Goal: Information Seeking & Learning: Learn about a topic

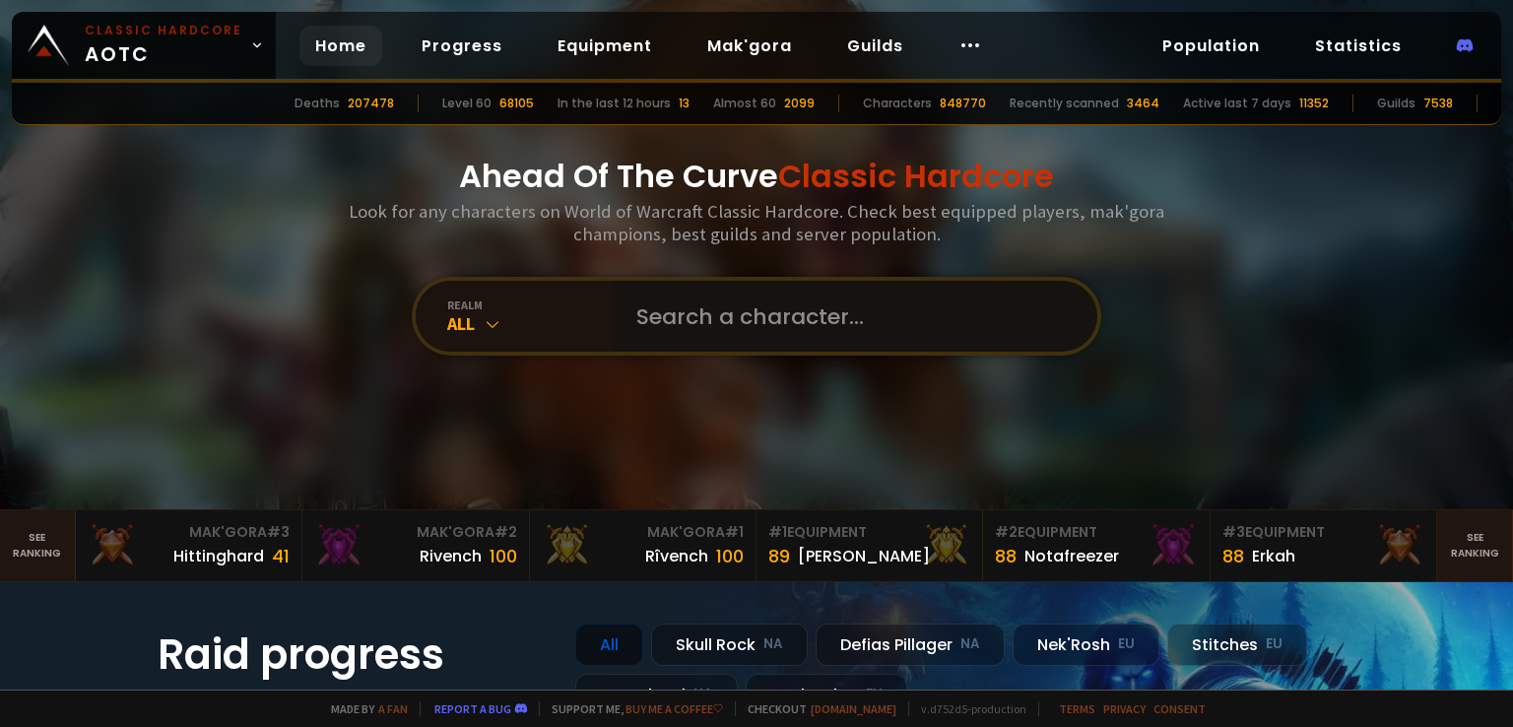
click at [771, 340] on input "text" at bounding box center [849, 316] width 449 height 71
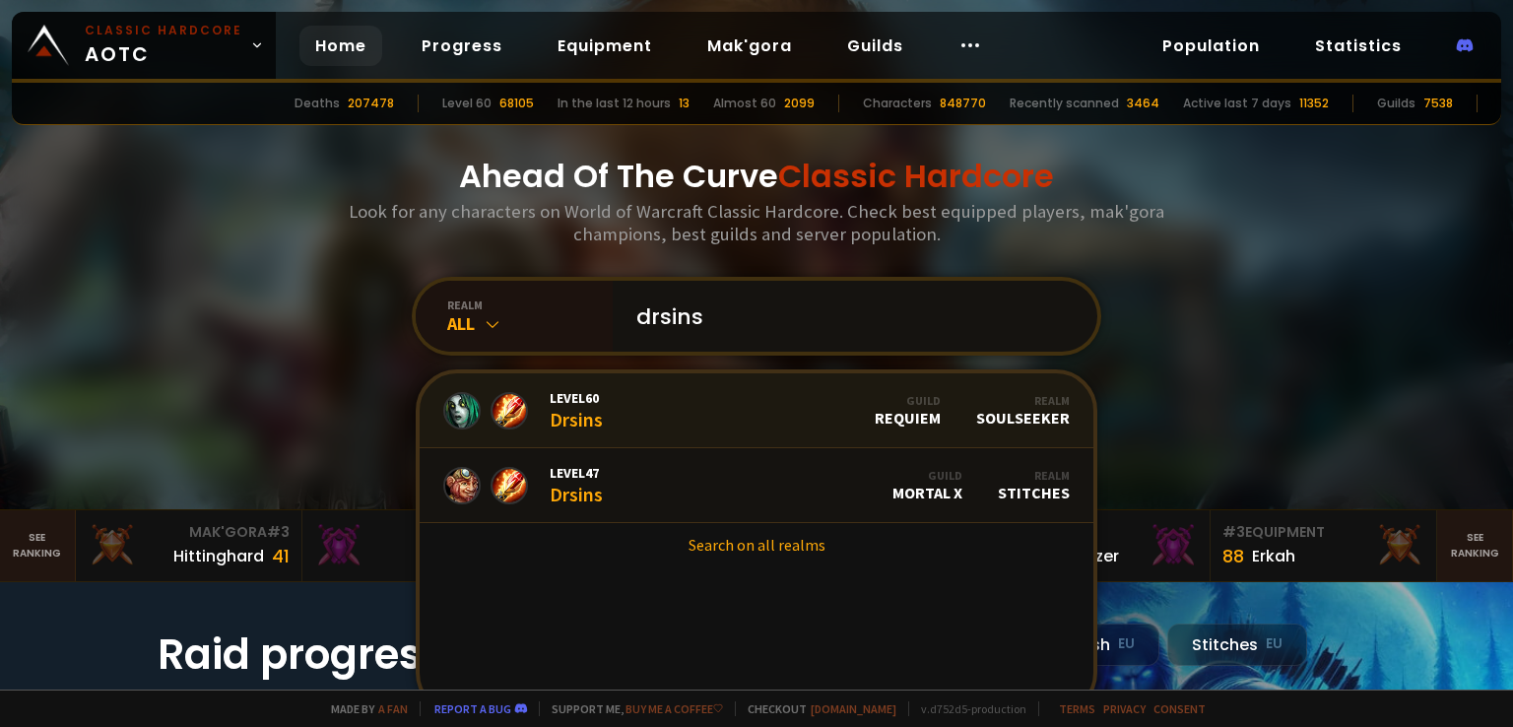
type input "drsins"
click at [574, 422] on div "Level 60 Drsins" at bounding box center [576, 410] width 53 height 42
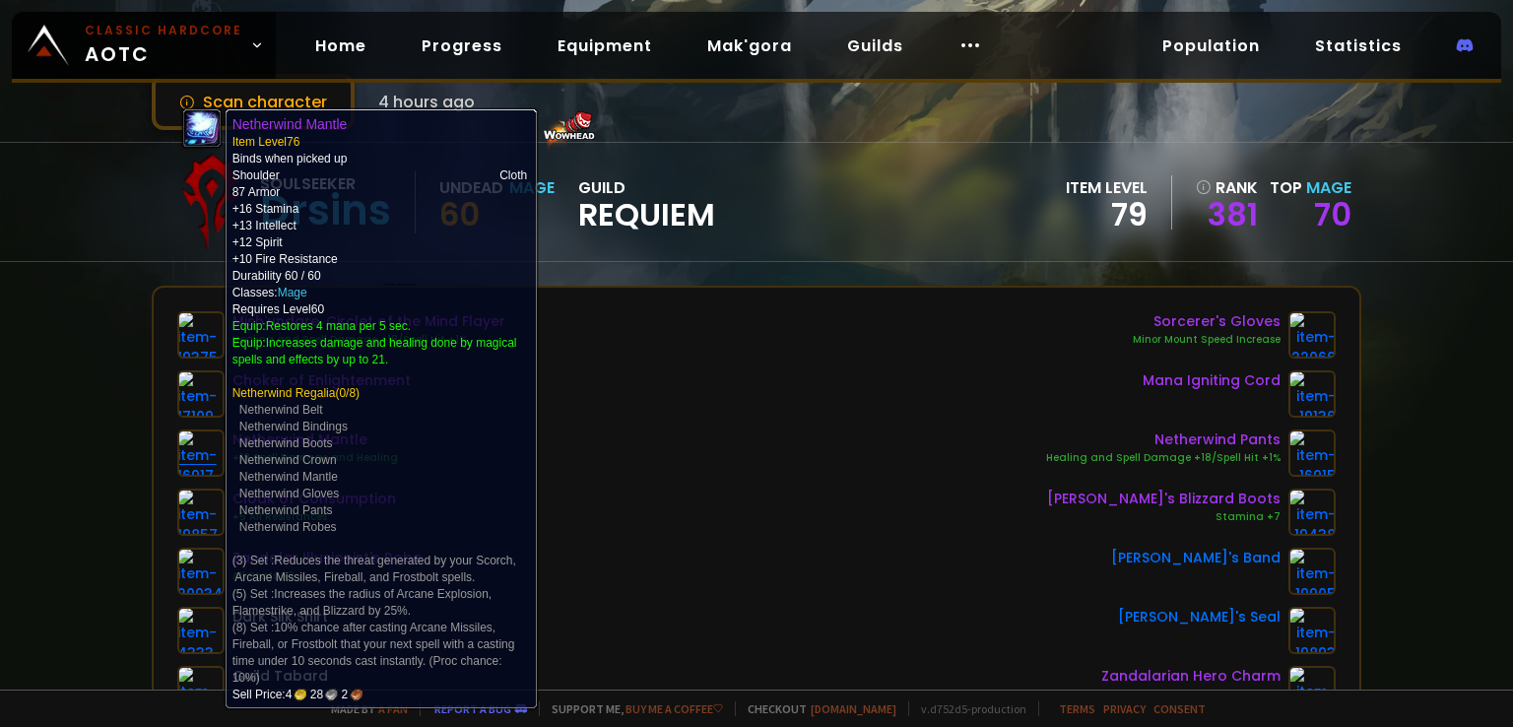
scroll to position [99, 0]
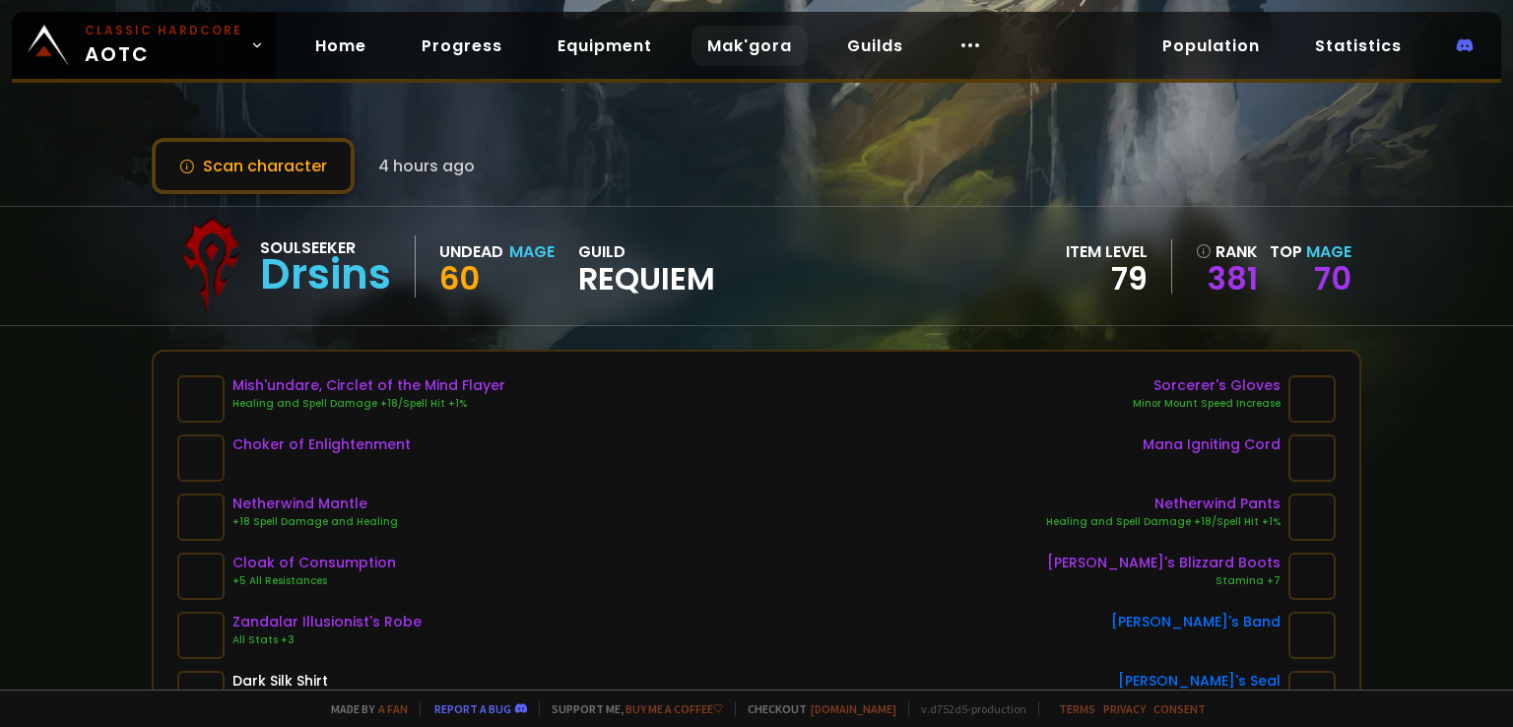
click at [738, 48] on link "Mak'gora" at bounding box center [750, 46] width 116 height 40
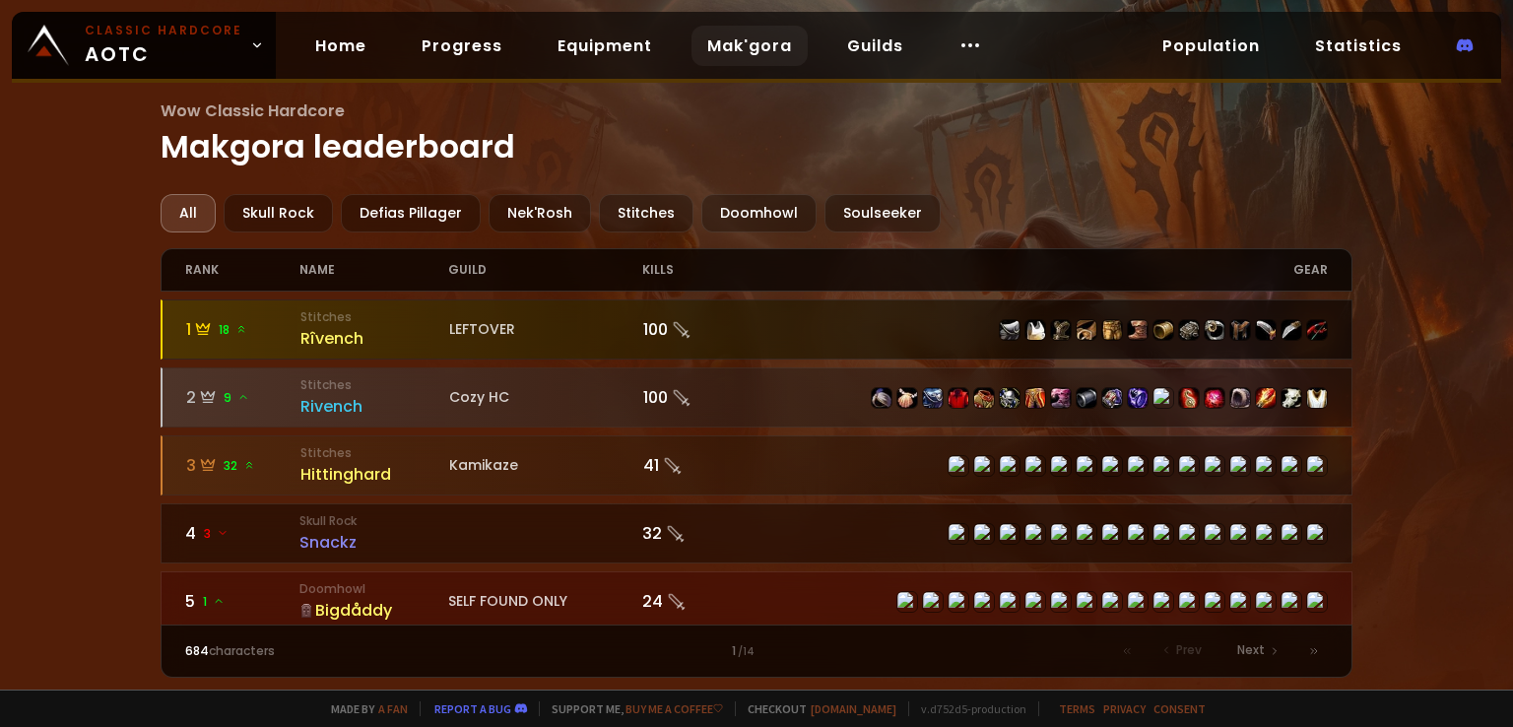
click at [350, 336] on div "Rîvench" at bounding box center [374, 338] width 149 height 25
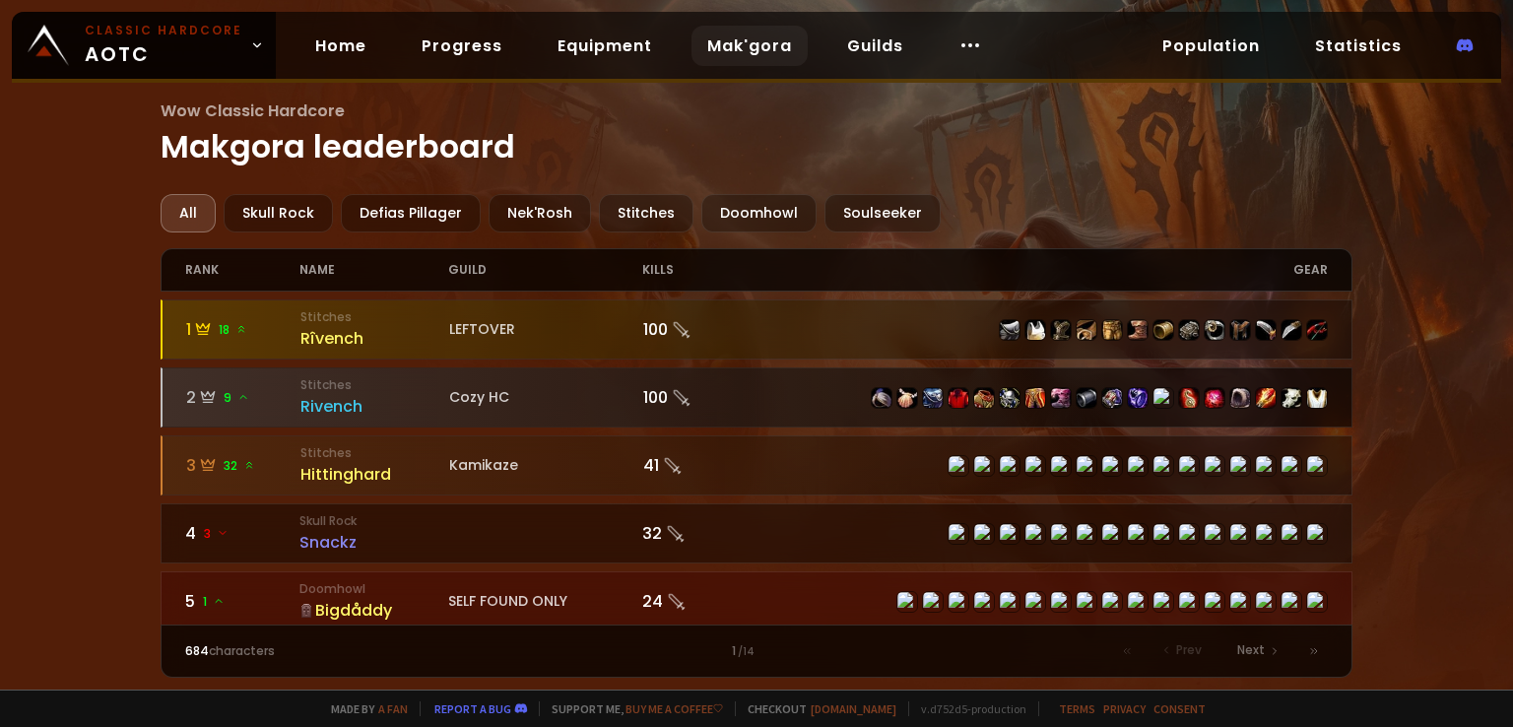
click at [359, 405] on div "Rivench" at bounding box center [374, 406] width 149 height 25
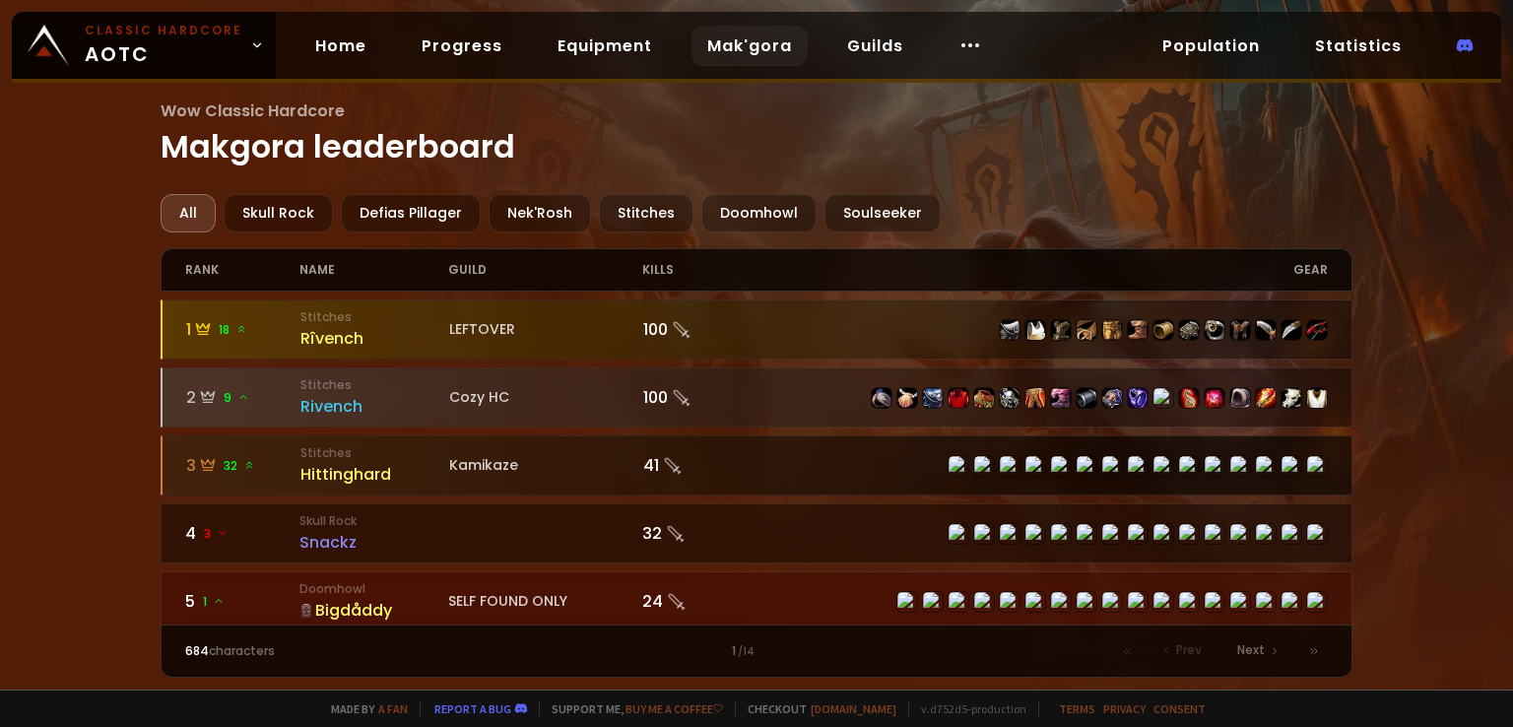
click at [426, 465] on div "Hittinghard" at bounding box center [374, 474] width 149 height 25
